Goal: Find specific page/section: Find specific page/section

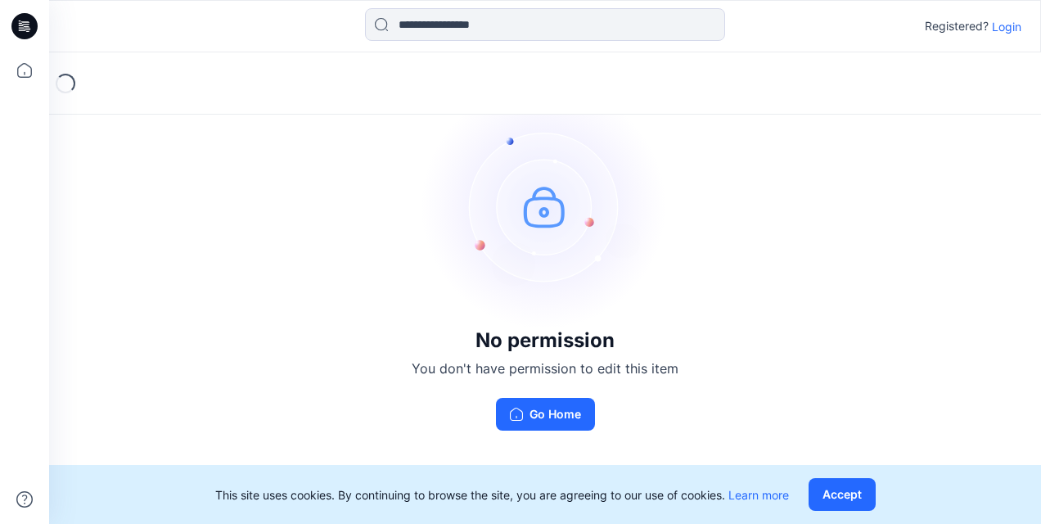
click at [1002, 31] on p "Login" at bounding box center [1006, 26] width 29 height 17
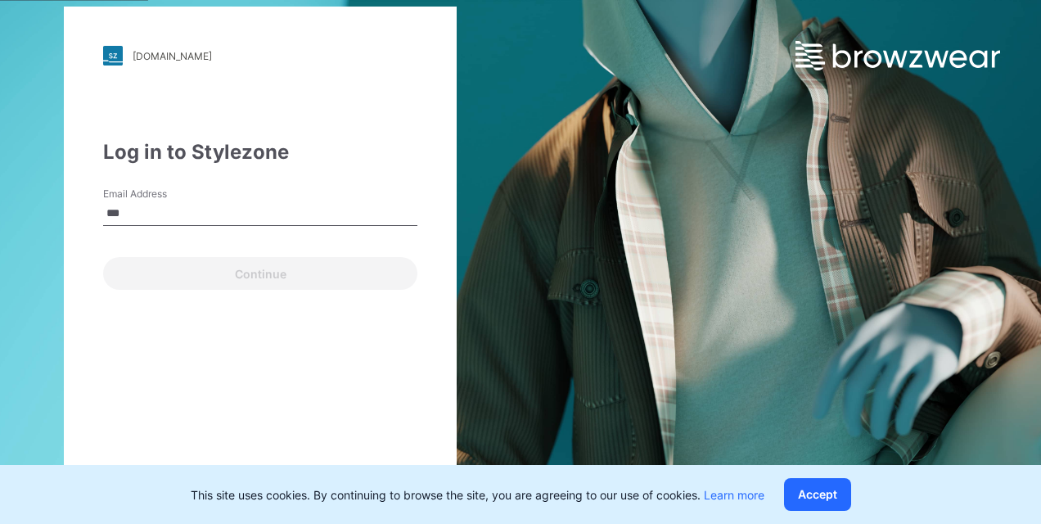
type input "**********"
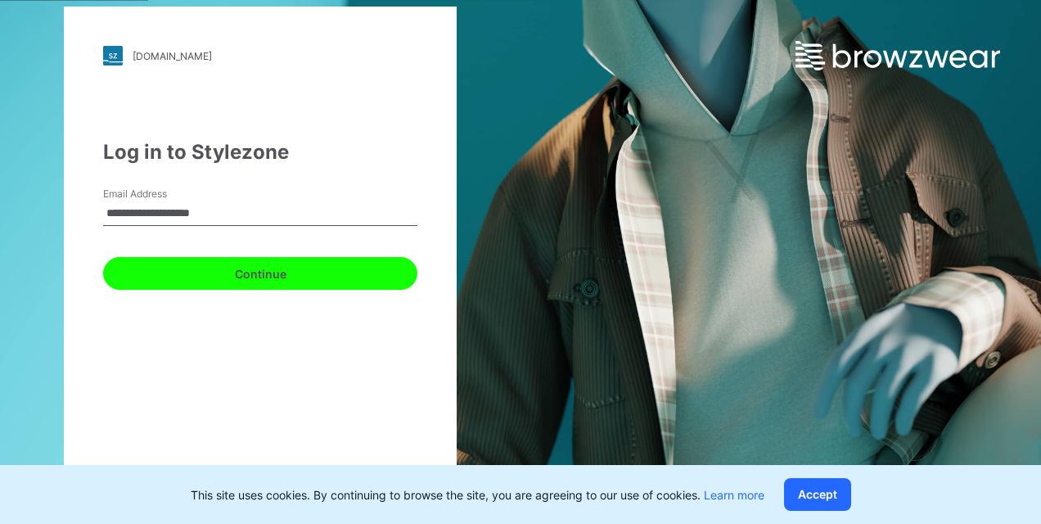
click at [359, 282] on button "Continue" at bounding box center [260, 273] width 314 height 33
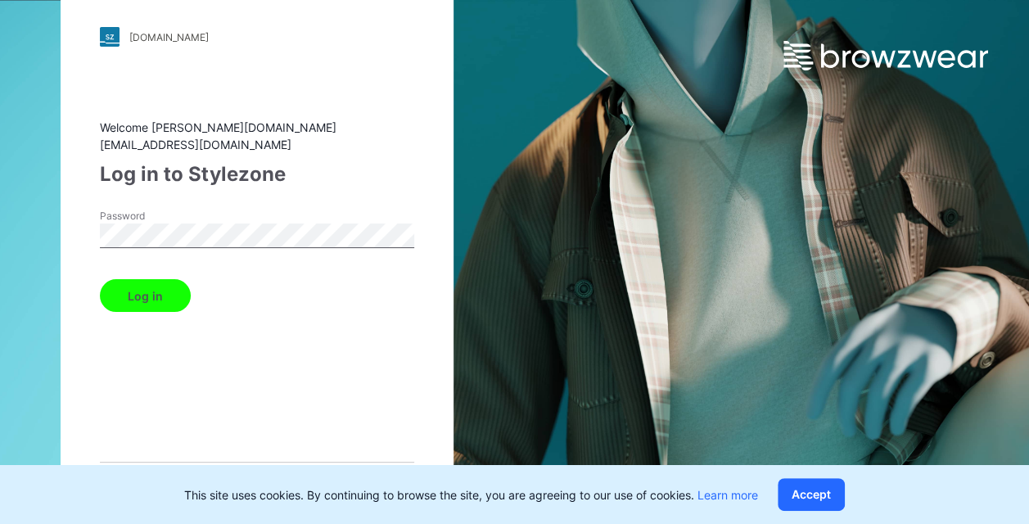
click at [100, 279] on button "Log in" at bounding box center [145, 295] width 91 height 33
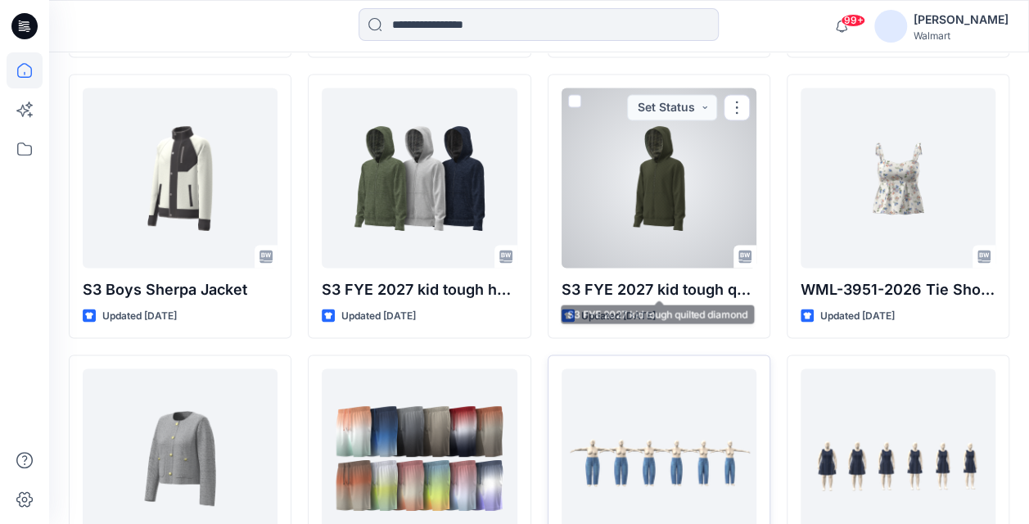
scroll to position [1474, 0]
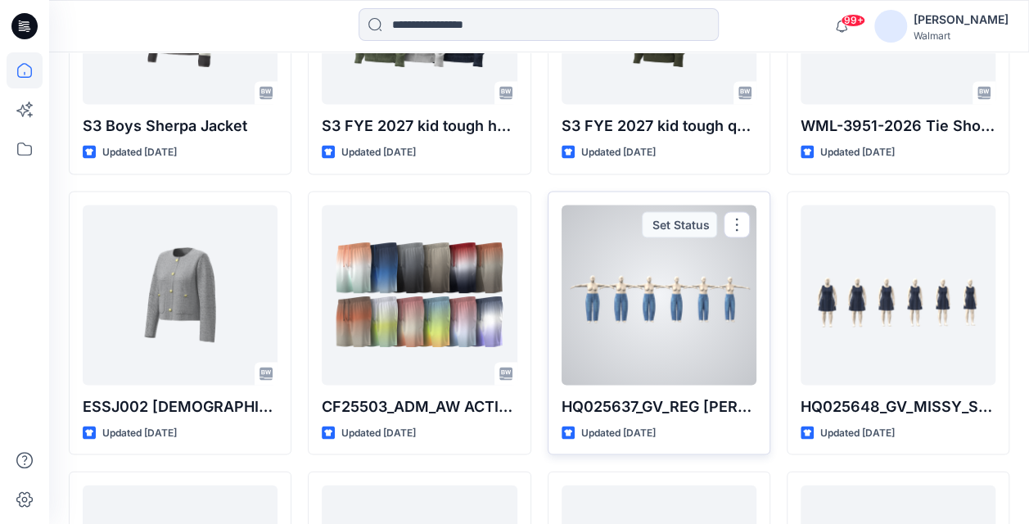
click at [682, 312] on div at bounding box center [659, 295] width 195 height 180
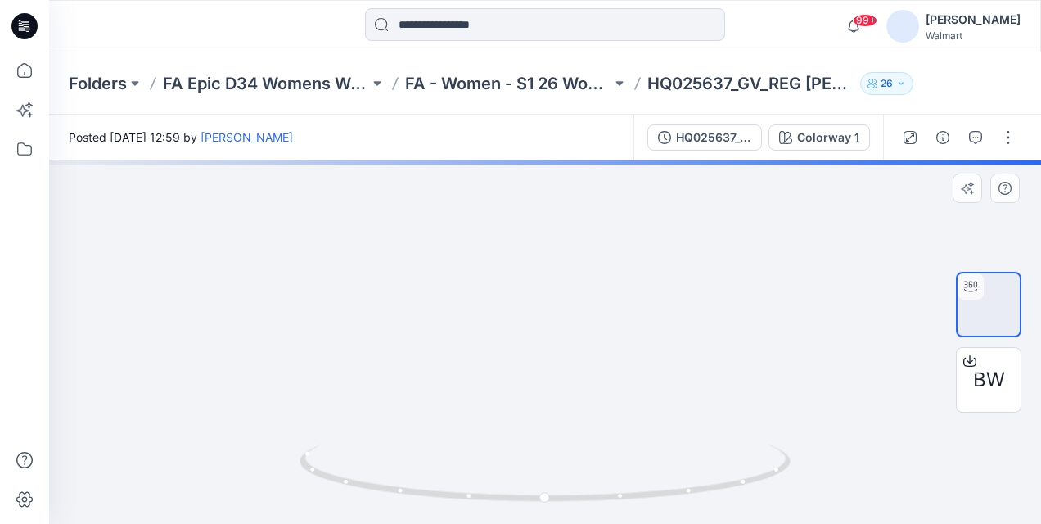
drag, startPoint x: 730, startPoint y: 418, endPoint x: 616, endPoint y: 419, distance: 114.6
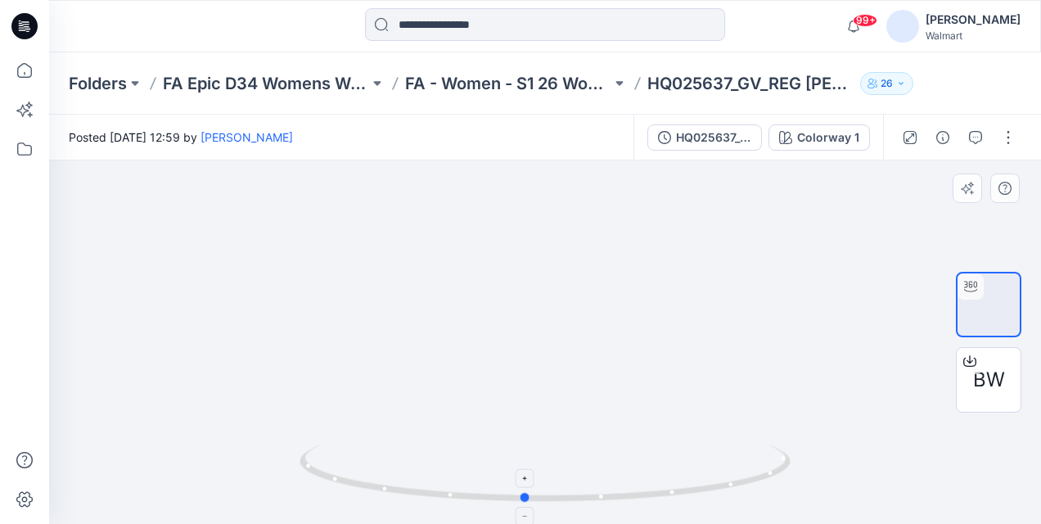
drag, startPoint x: 624, startPoint y: 502, endPoint x: 603, endPoint y: 450, distance: 55.5
click at [603, 450] on icon at bounding box center [547, 475] width 495 height 61
click at [715, 481] on icon at bounding box center [547, 475] width 495 height 61
click at [717, 486] on icon at bounding box center [547, 475] width 495 height 61
click at [878, 22] on span "99+" at bounding box center [865, 20] width 25 height 13
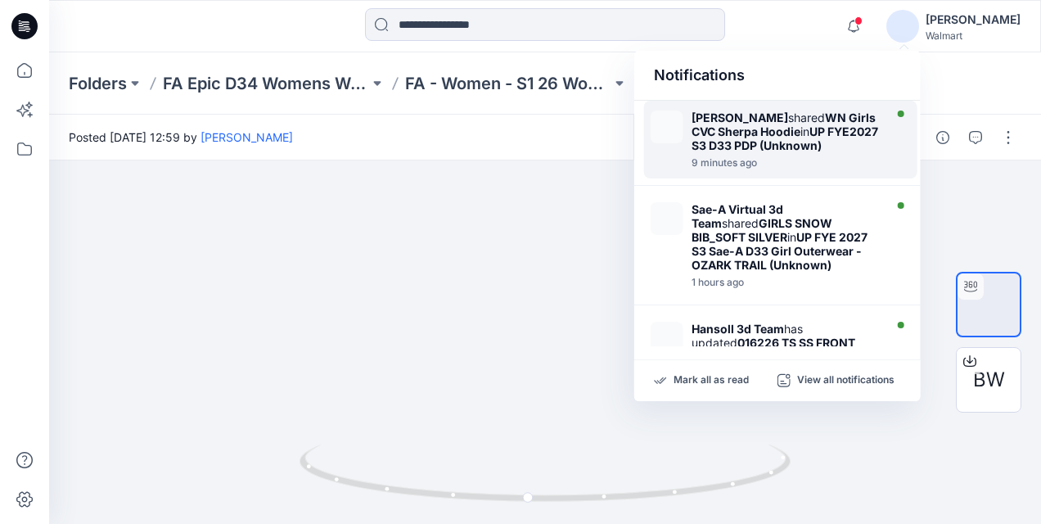
click at [670, 124] on img at bounding box center [667, 127] width 33 height 33
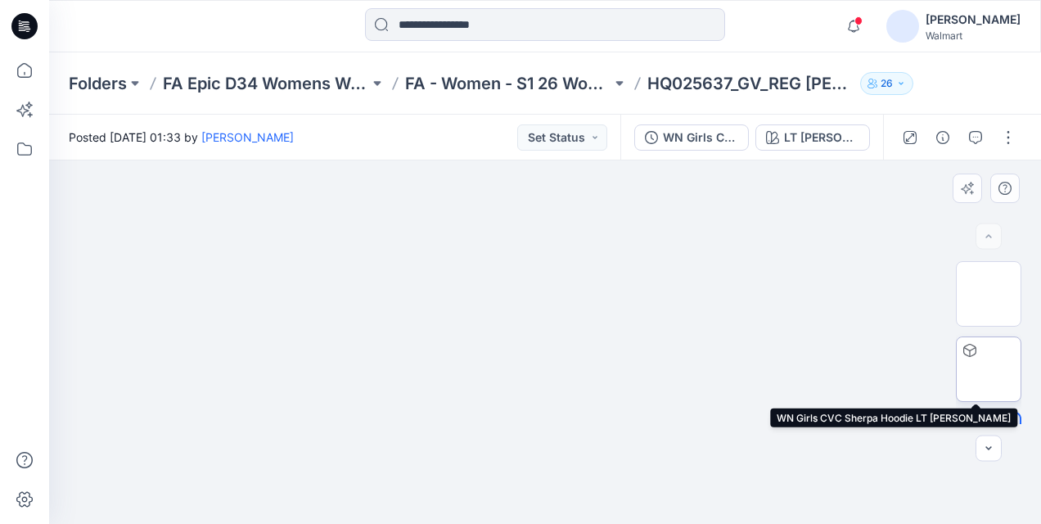
click at [989, 369] on img at bounding box center [989, 369] width 0 height 0
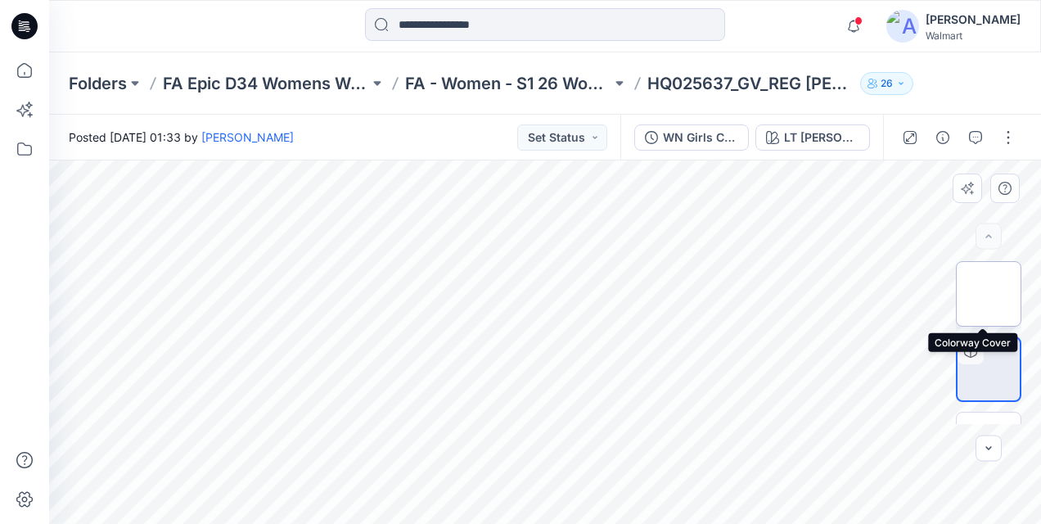
click at [989, 294] on img at bounding box center [989, 294] width 0 height 0
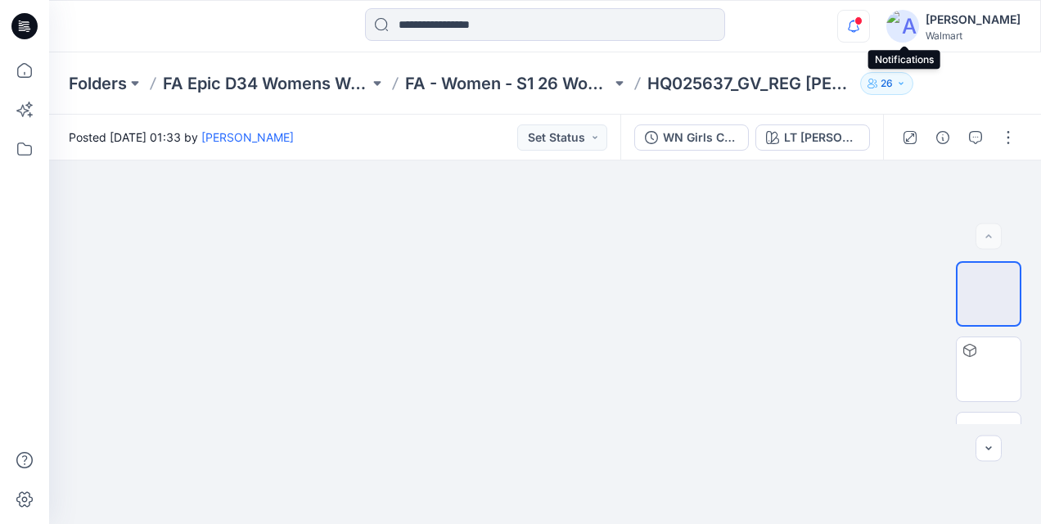
click at [869, 25] on icon "button" at bounding box center [853, 26] width 31 height 33
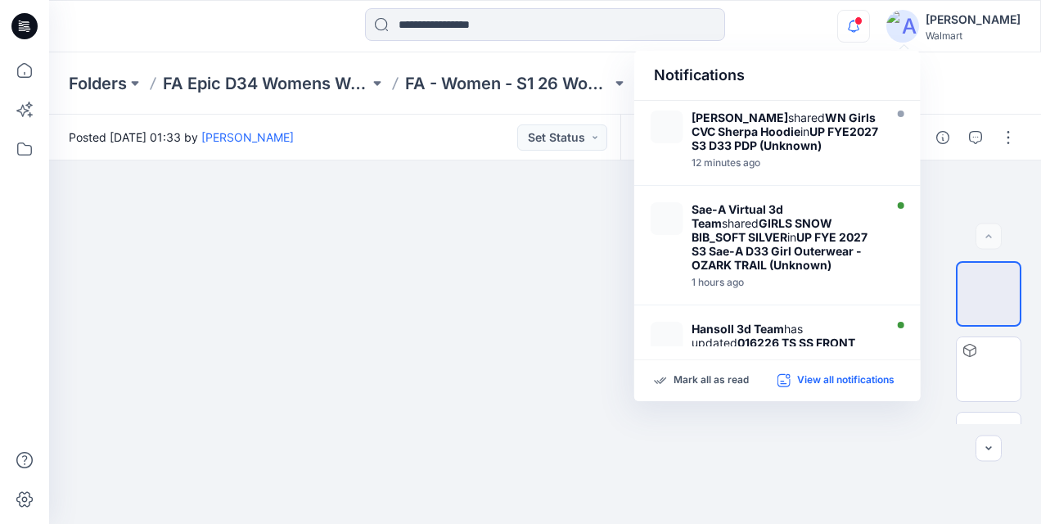
click at [809, 373] on p "View all notifications" at bounding box center [845, 380] width 97 height 15
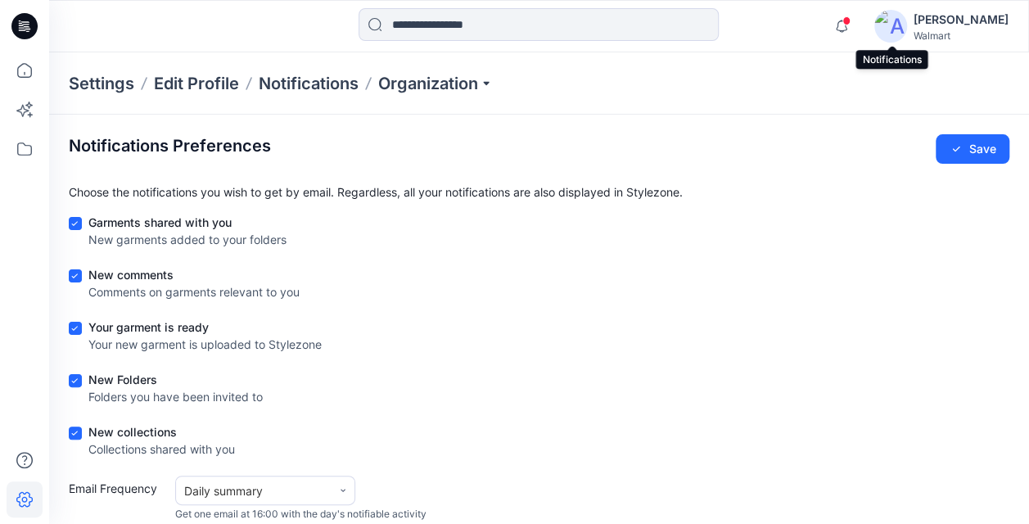
click at [851, 25] on span at bounding box center [846, 20] width 8 height 9
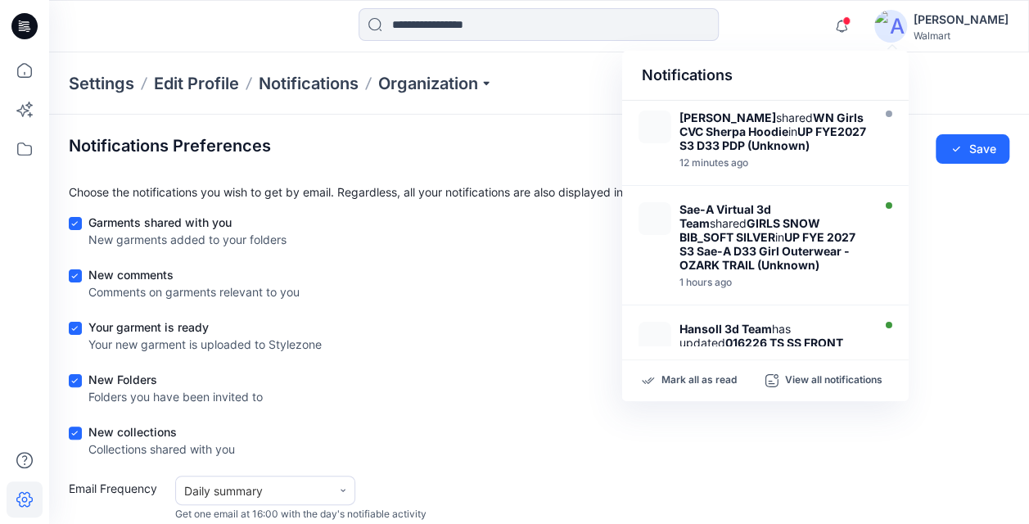
click at [907, 21] on img at bounding box center [890, 26] width 33 height 33
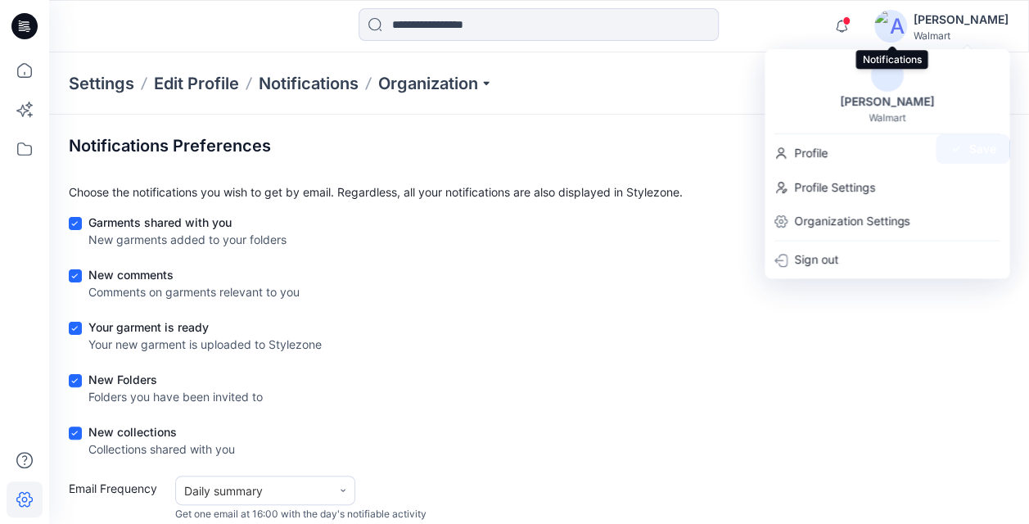
click at [851, 21] on span at bounding box center [846, 20] width 8 height 9
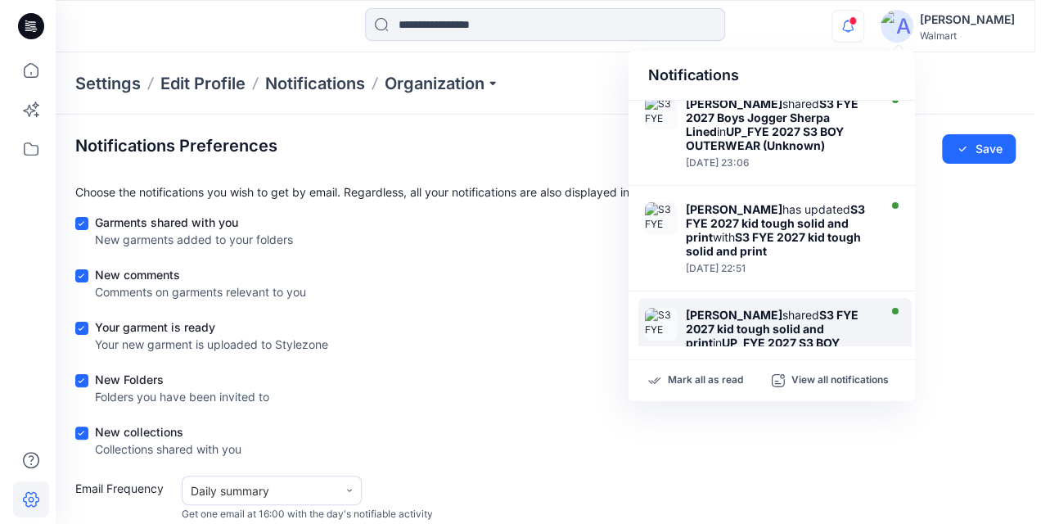
scroll to position [770, 0]
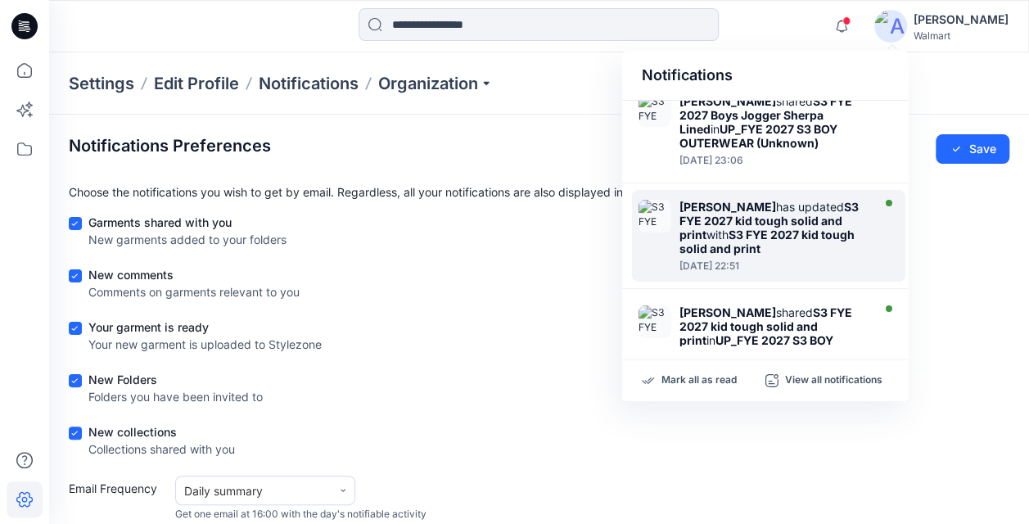
click at [748, 228] on strong "S3 FYE 2027 kid tough solid and print" at bounding box center [766, 242] width 175 height 28
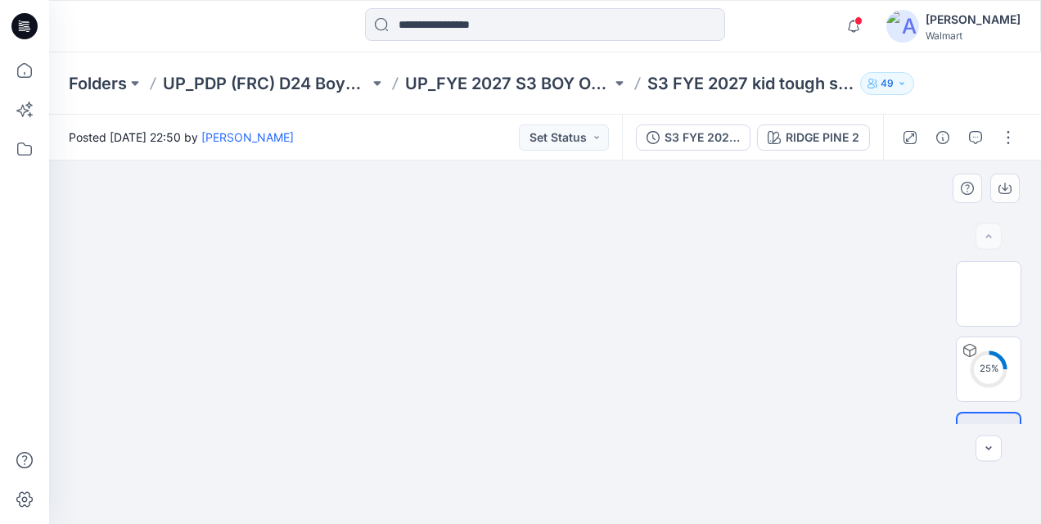
drag, startPoint x: 329, startPoint y: 406, endPoint x: 359, endPoint y: 396, distance: 31.1
click at [359, 104] on img at bounding box center [545, 104] width 762 height 0
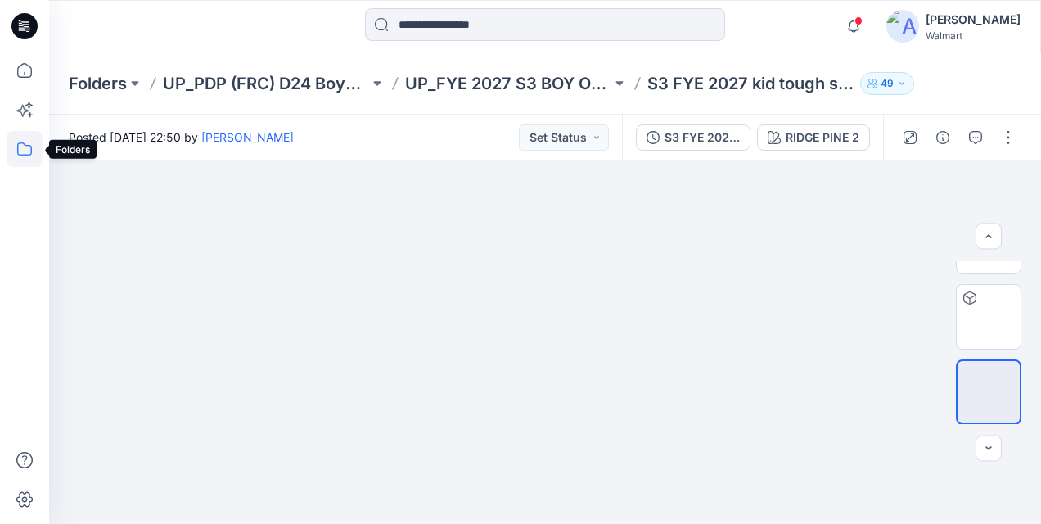
click at [23, 152] on icon at bounding box center [25, 149] width 36 height 36
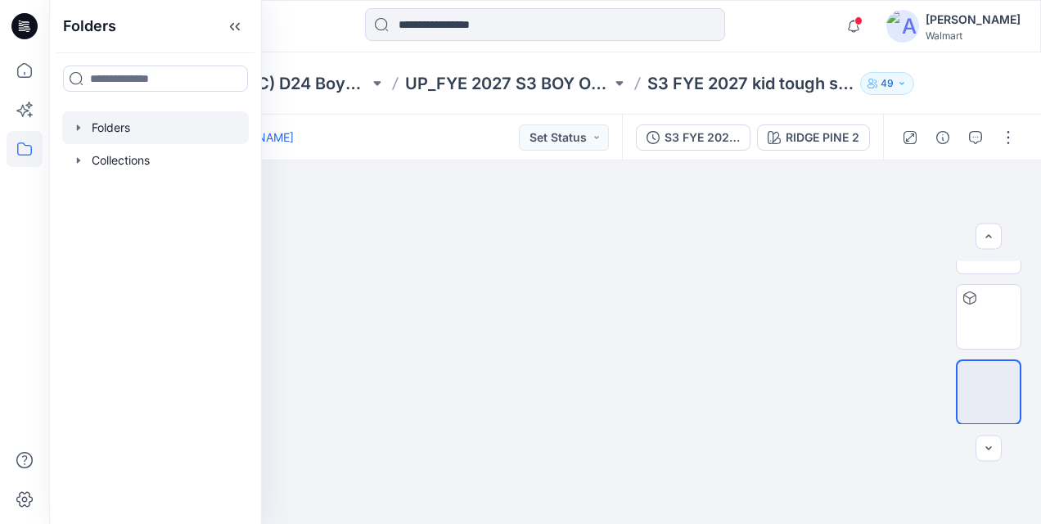
click at [76, 127] on icon "button" at bounding box center [78, 127] width 13 height 13
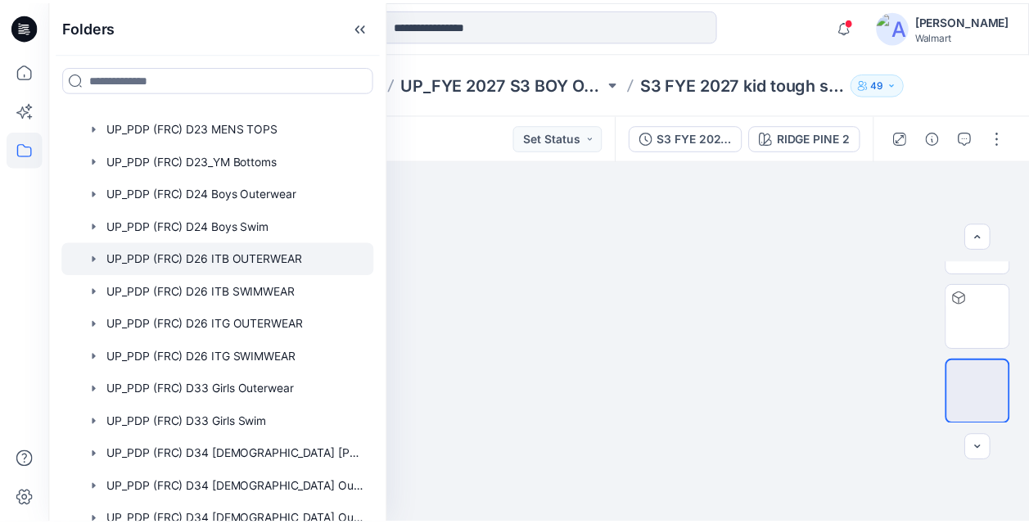
scroll to position [1228, 0]
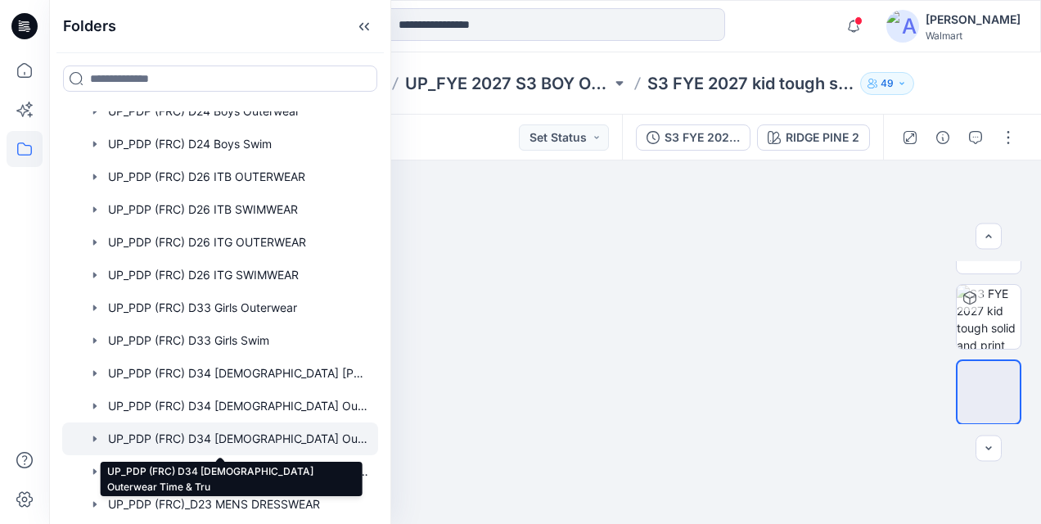
click at [269, 435] on div at bounding box center [220, 438] width 316 height 33
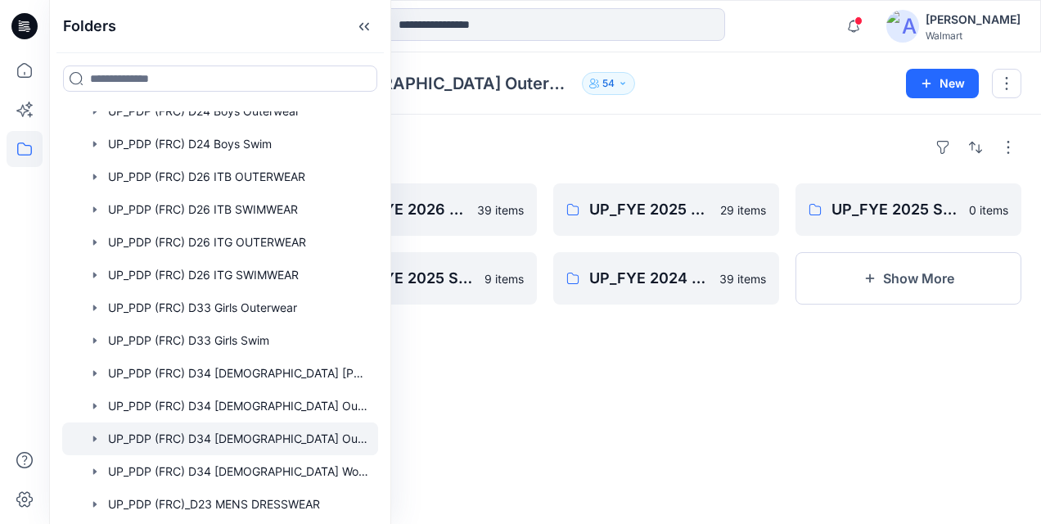
click at [533, 147] on div "Folders" at bounding box center [545, 147] width 953 height 26
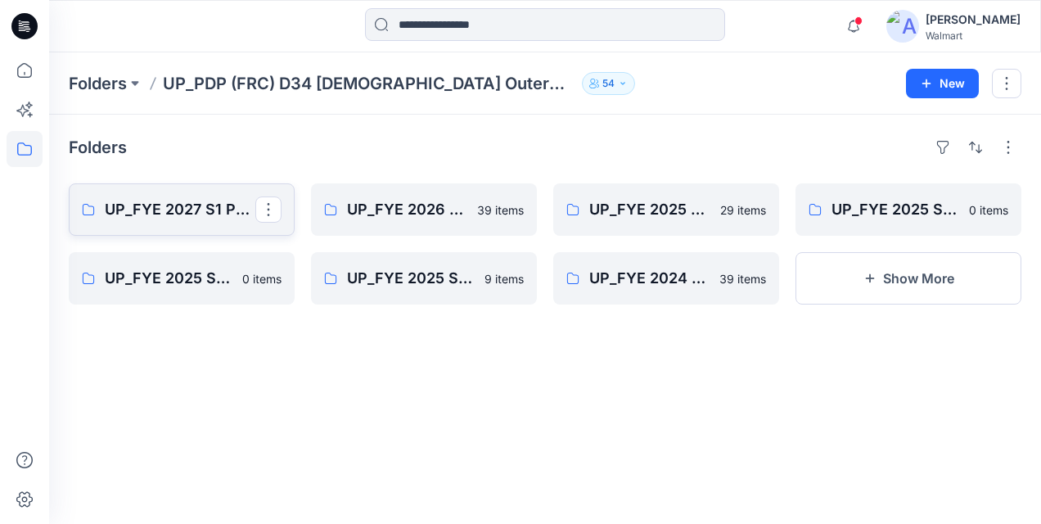
click at [216, 198] on p "UP_FYE 2027 S1 PDP (FRC) [DEMOGRAPHIC_DATA] Outerwear Time & Tru" at bounding box center [180, 209] width 151 height 23
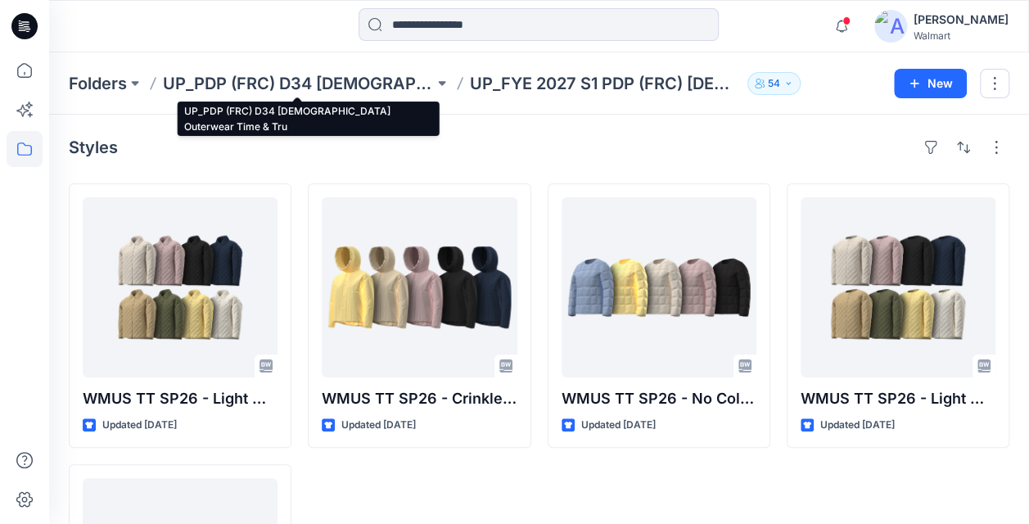
click at [352, 84] on p "UP_PDP (FRC) D34 [DEMOGRAPHIC_DATA] Outerwear Time & Tru" at bounding box center [298, 83] width 271 height 23
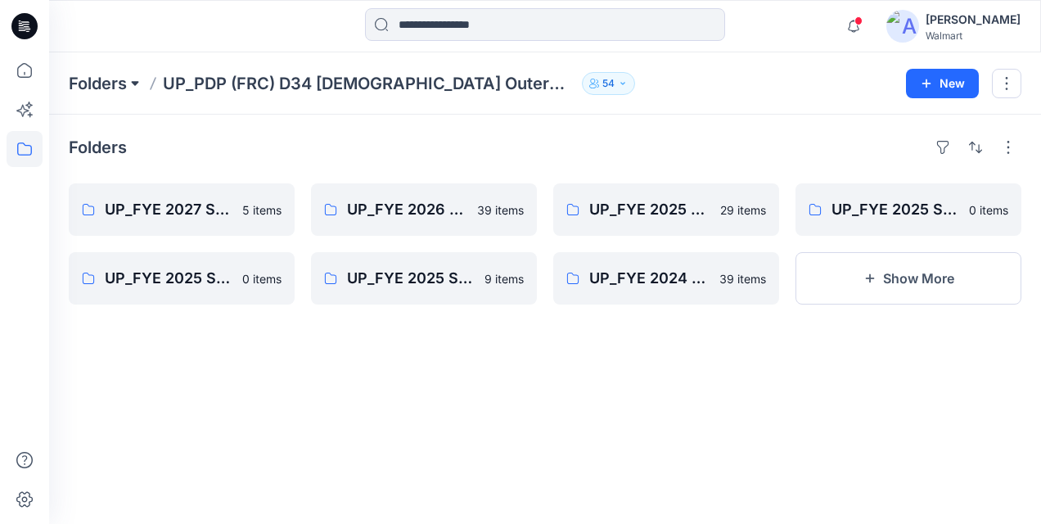
click at [127, 77] on button at bounding box center [135, 83] width 16 height 23
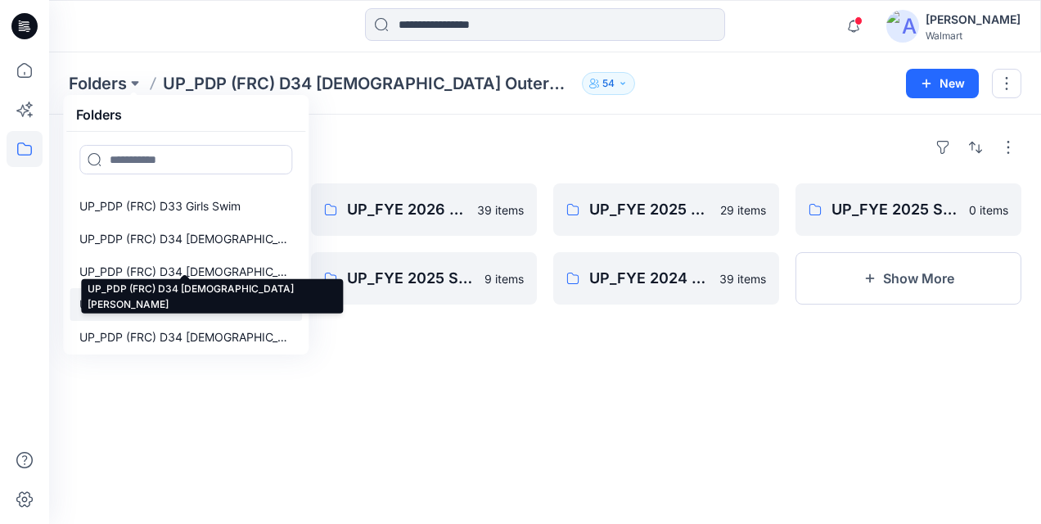
scroll to position [1428, 0]
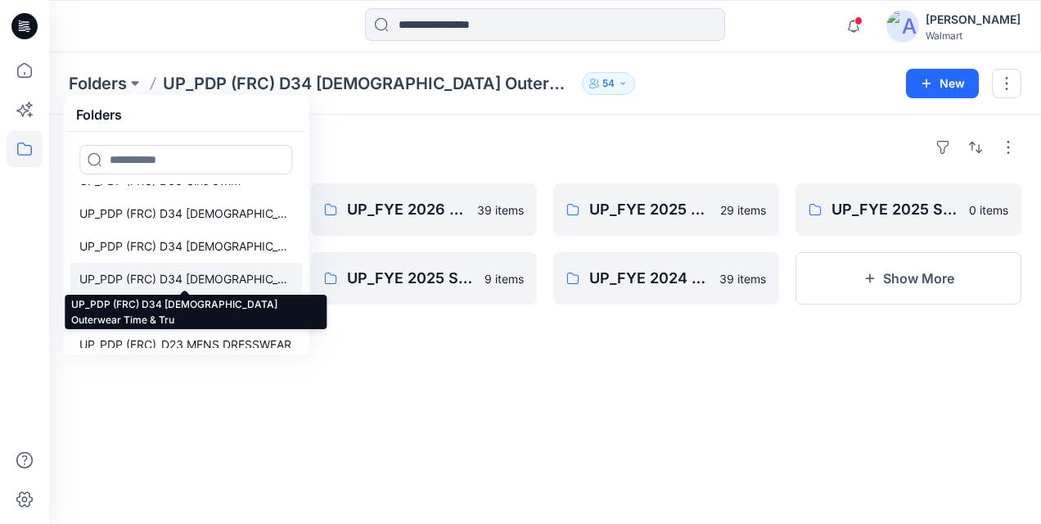
click at [233, 279] on p "UP_PDP (FRC) D34 [DEMOGRAPHIC_DATA] Outerwear Time & Tru" at bounding box center [185, 279] width 213 height 20
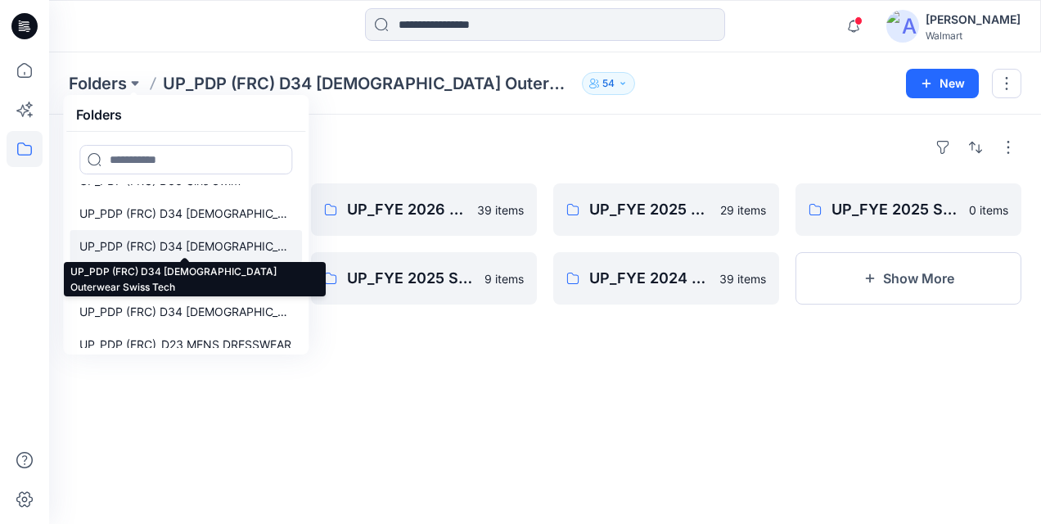
click at [255, 246] on p "UP_PDP (FRC) D34 [DEMOGRAPHIC_DATA] Outerwear Swiss Tech" at bounding box center [185, 247] width 213 height 20
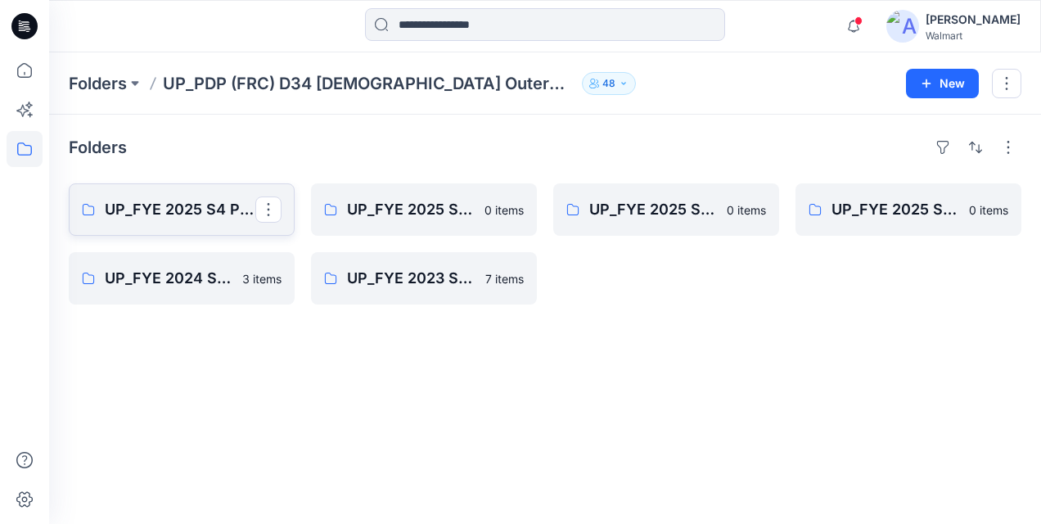
click at [192, 215] on p "UP_FYE 2025 S4 PDP (FRC) [DEMOGRAPHIC_DATA] Outerwear Swiss Tech" at bounding box center [180, 209] width 151 height 23
